Goal: Task Accomplishment & Management: Use online tool/utility

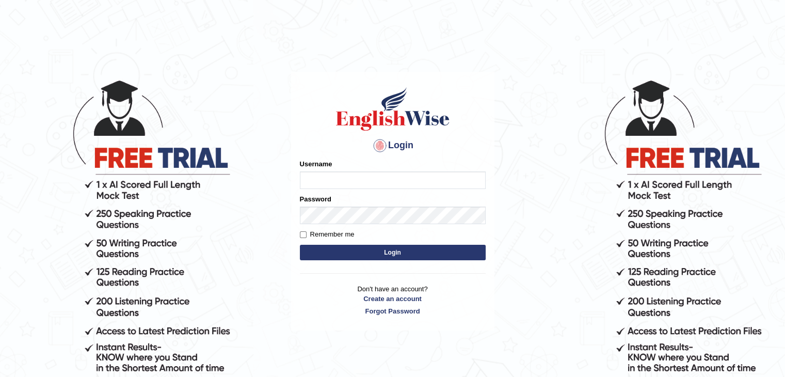
click at [375, 180] on input "Username" at bounding box center [393, 180] width 186 height 18
type input "yalineem"
click at [331, 249] on button "Login" at bounding box center [393, 252] width 186 height 15
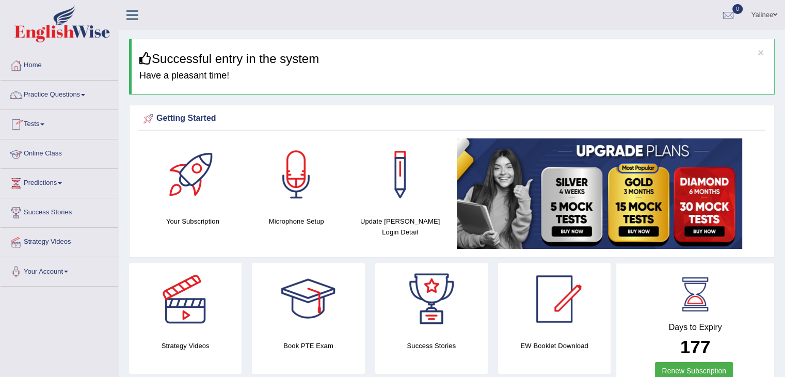
click at [45, 156] on link "Online Class" at bounding box center [60, 152] width 118 height 26
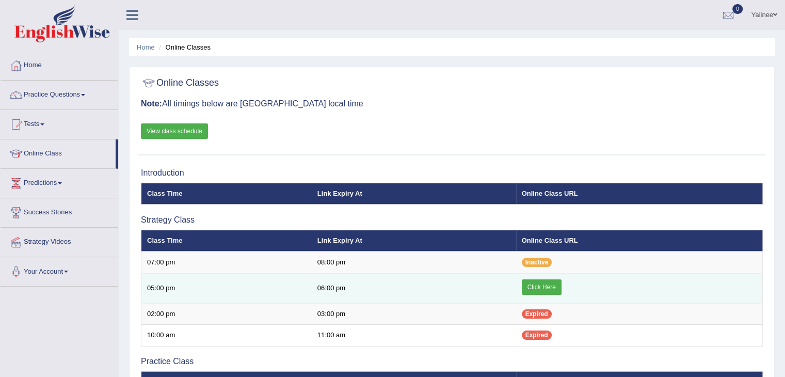
click at [535, 287] on link "Click Here" at bounding box center [542, 286] width 40 height 15
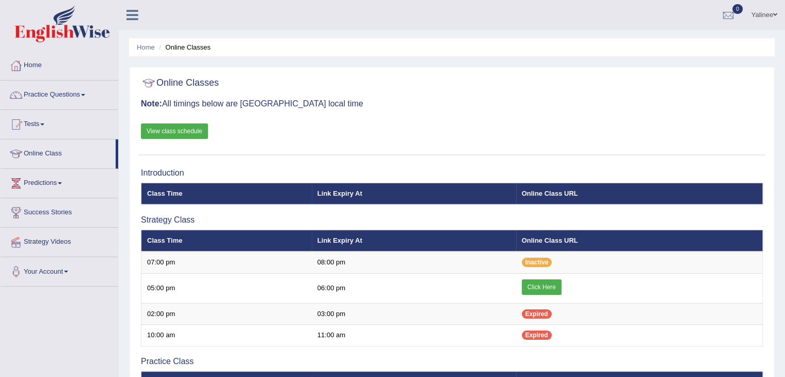
click at [236, 113] on div "Online Classes Note: All timings below are Melbourne local time View class sche…" at bounding box center [451, 113] width 627 height 83
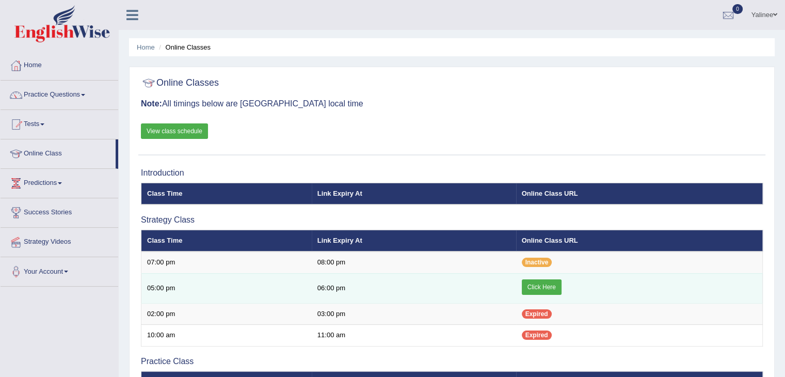
click at [526, 286] on link "Click Here" at bounding box center [542, 286] width 40 height 15
